Goal: Information Seeking & Learning: Learn about a topic

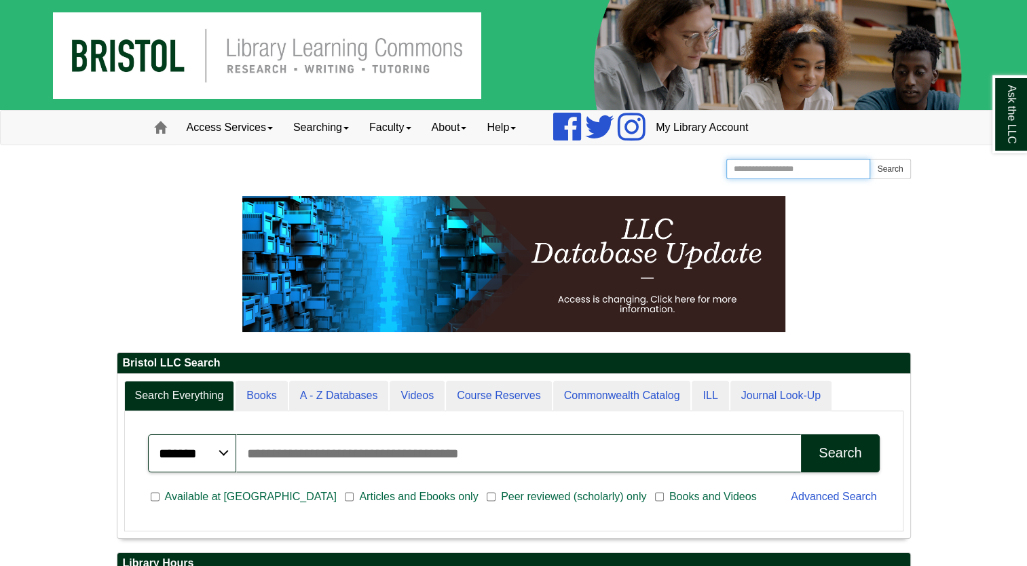
click at [801, 166] on input "Search the Website" at bounding box center [798, 169] width 145 height 20
type input "*"
type input "*********"
click at [870, 159] on button "Search" at bounding box center [890, 169] width 41 height 20
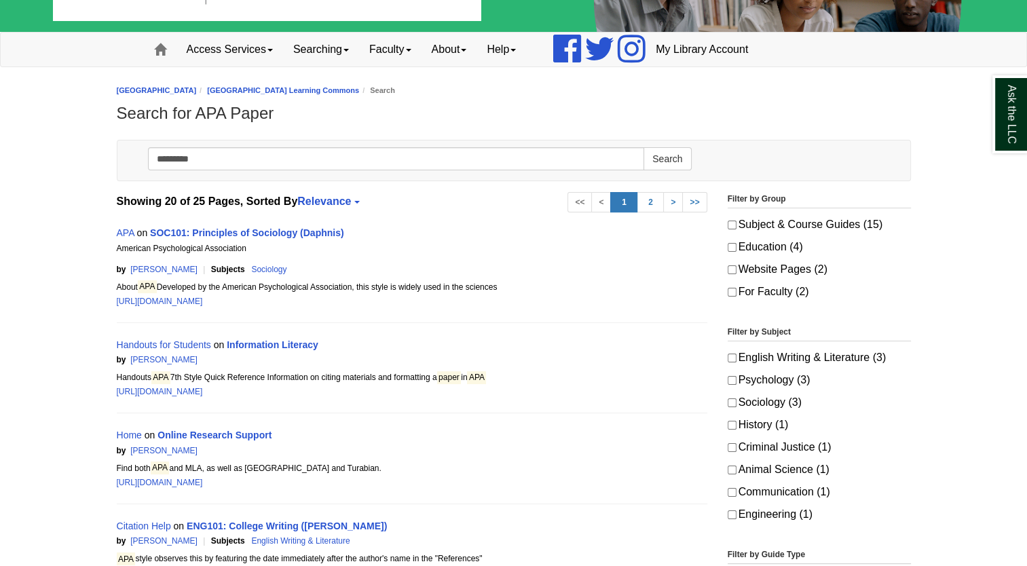
scroll to position [90, 0]
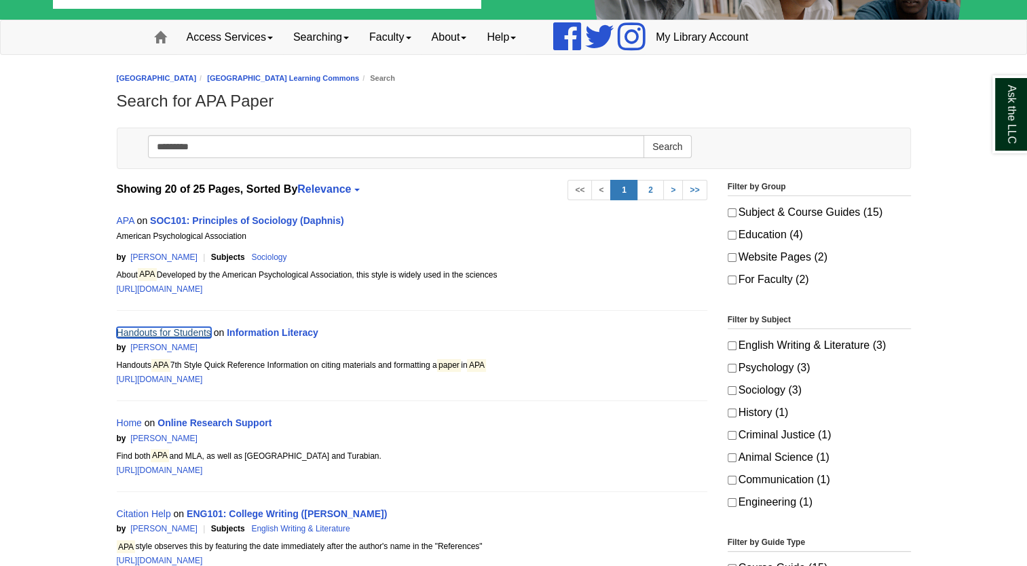
click at [201, 329] on link "Handouts for Students" at bounding box center [164, 332] width 94 height 11
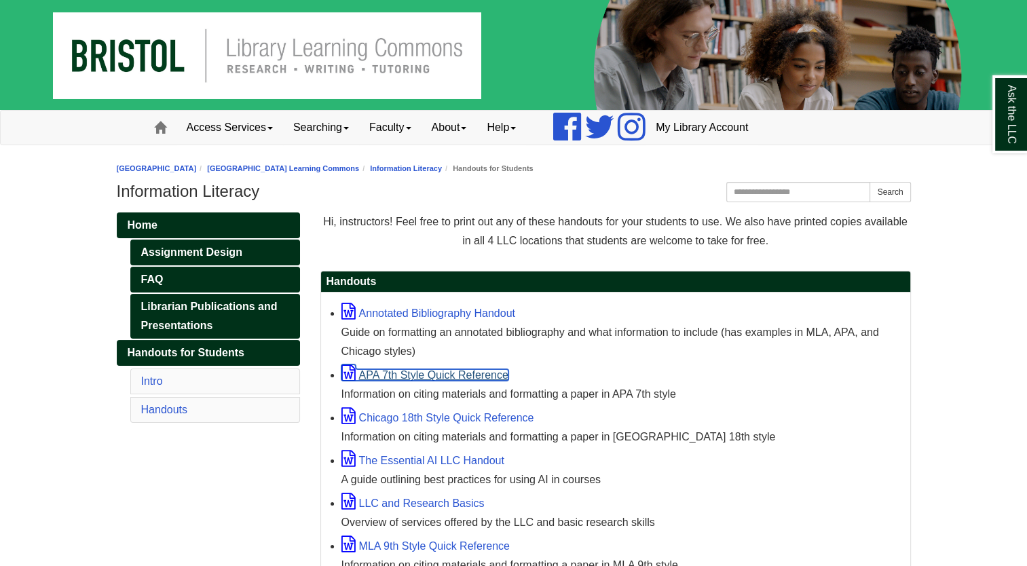
click at [467, 370] on link "APA 7th Style Quick Reference" at bounding box center [425, 375] width 167 height 12
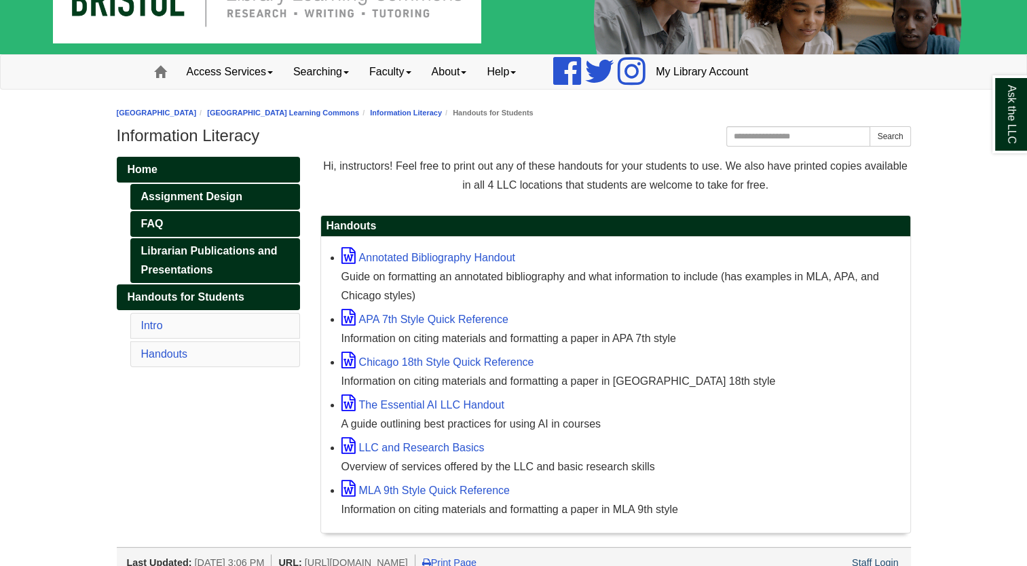
scroll to position [69, 0]
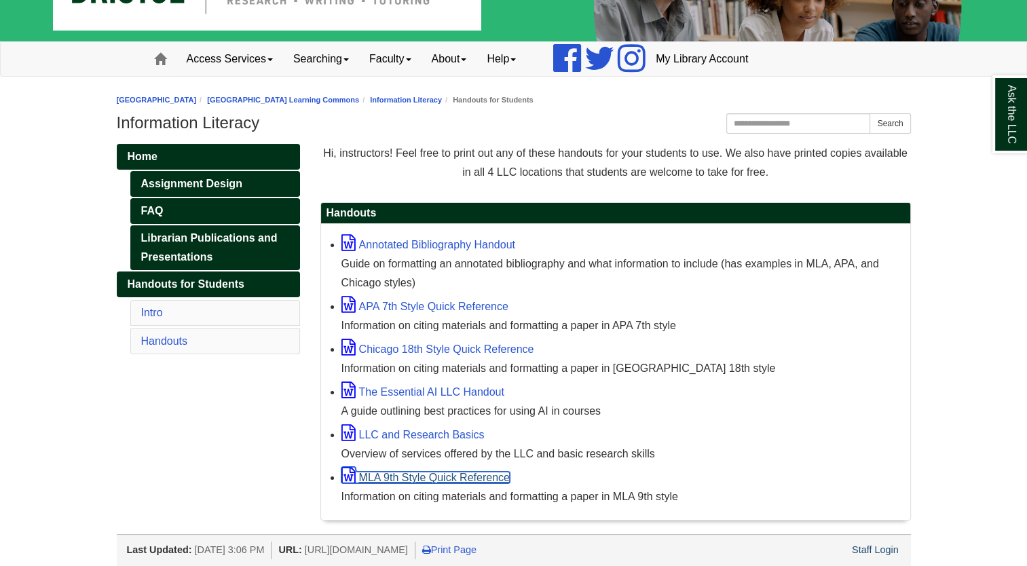
click at [428, 481] on link "MLA 9th Style Quick Reference" at bounding box center [426, 478] width 168 height 12
